Goal: Information Seeking & Learning: Learn about a topic

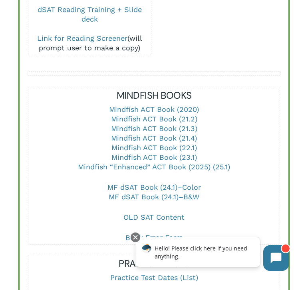
scroll to position [360, 0]
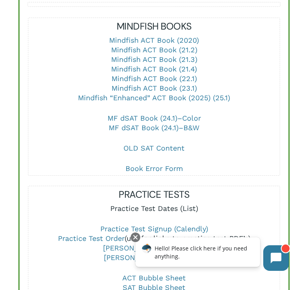
click at [158, 204] on link "Practice Test Dates (List)" at bounding box center [154, 208] width 88 height 8
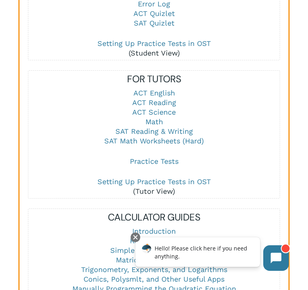
scroll to position [1010, 0]
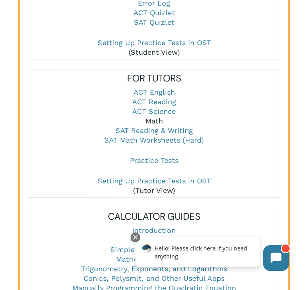
click at [149, 117] on link "Math" at bounding box center [154, 121] width 18 height 8
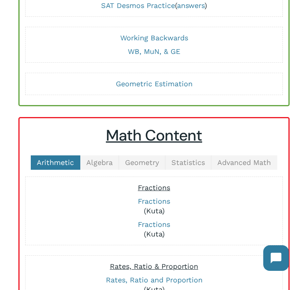
scroll to position [148, 0]
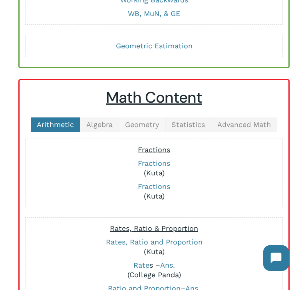
click at [138, 130] on link "Geometry" at bounding box center [142, 124] width 46 height 14
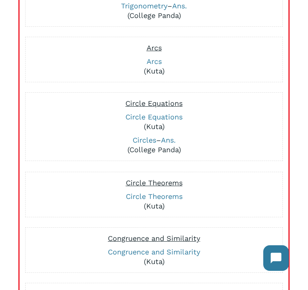
scroll to position [368, 0]
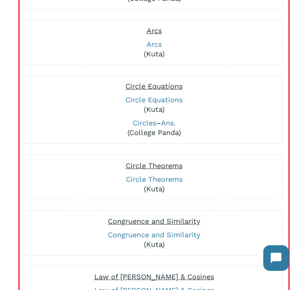
click at [156, 55] on p "Arcs (Kuta)" at bounding box center [154, 49] width 249 height 19
click at [156, 46] on link "Arcs" at bounding box center [153, 44] width 15 height 8
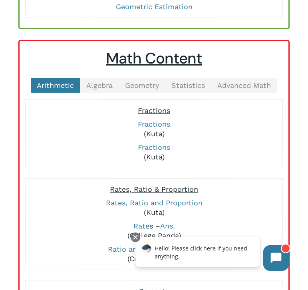
scroll to position [117, 0]
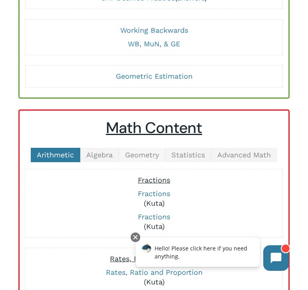
click at [149, 159] on link "Geometry" at bounding box center [142, 155] width 46 height 14
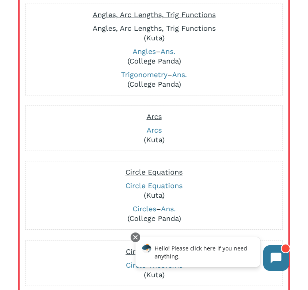
scroll to position [275, 0]
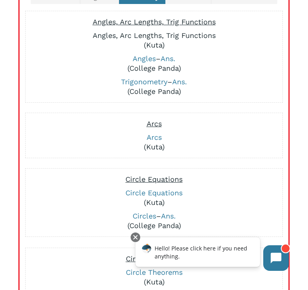
click at [132, 36] on link "Angles, Arc Lengths, Trig Functions" at bounding box center [154, 35] width 123 height 8
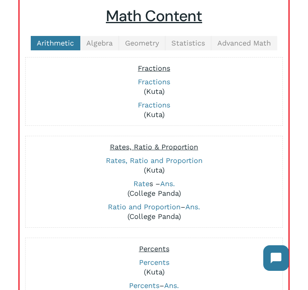
scroll to position [225, 0]
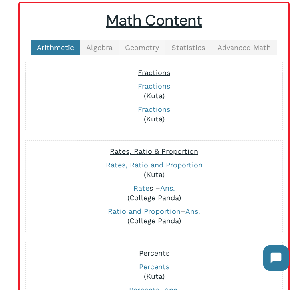
click at [140, 45] on span "Geometry" at bounding box center [142, 47] width 34 height 8
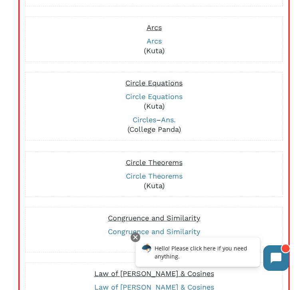
scroll to position [0, 0]
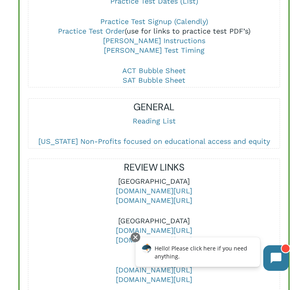
scroll to position [404, 0]
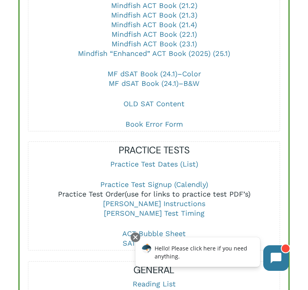
click at [101, 190] on link "Practice Test Order" at bounding box center [91, 194] width 67 height 8
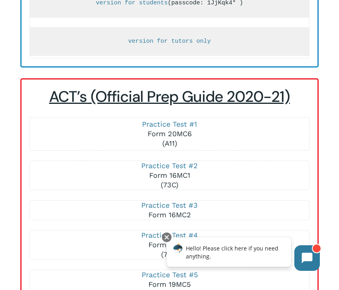
scroll to position [1703, 0]
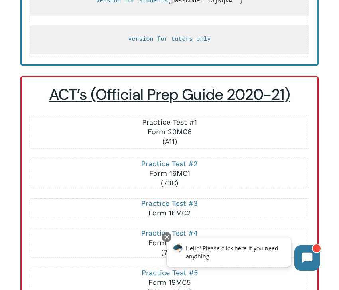
click at [165, 119] on link "Practice Test #1" at bounding box center [169, 122] width 55 height 8
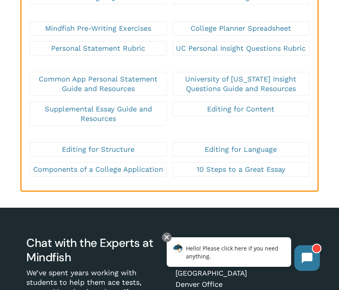
scroll to position [3721, 0]
